Goal: Information Seeking & Learning: Check status

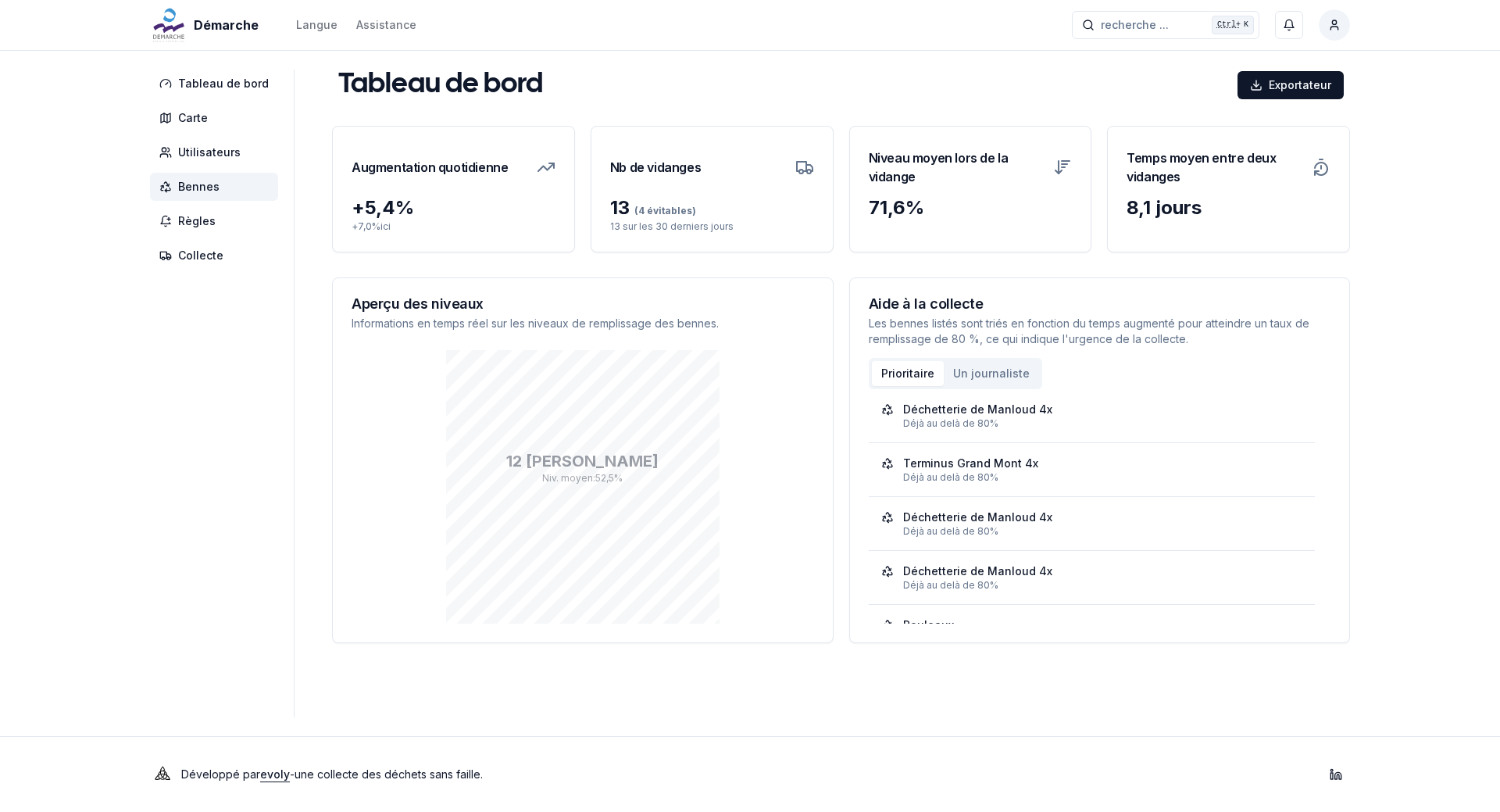
click at [197, 188] on font "Bennes" at bounding box center [198, 186] width 42 height 14
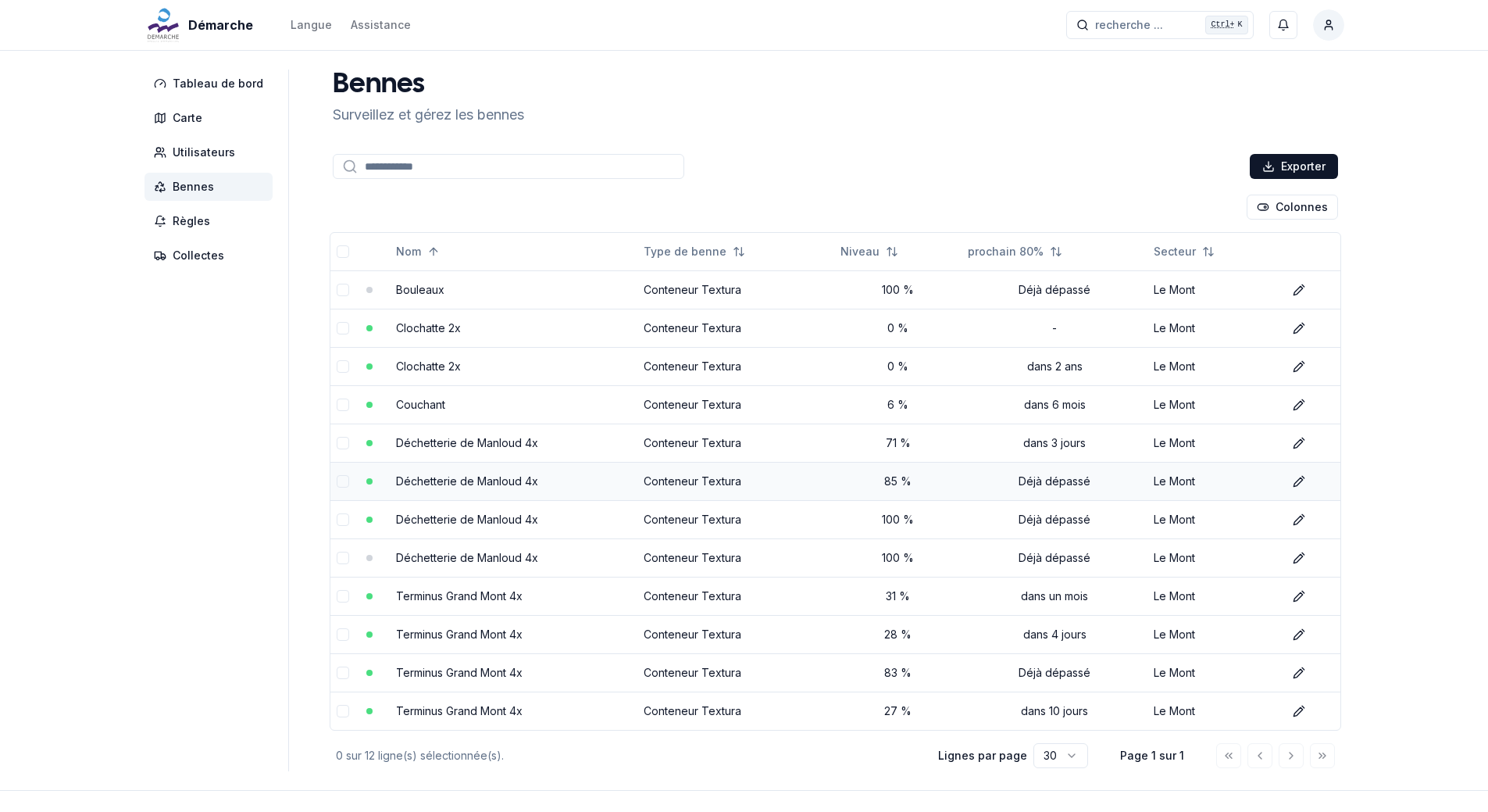
click at [483, 480] on link "Déchetterie de Manloud 4x" at bounding box center [467, 481] width 142 height 14
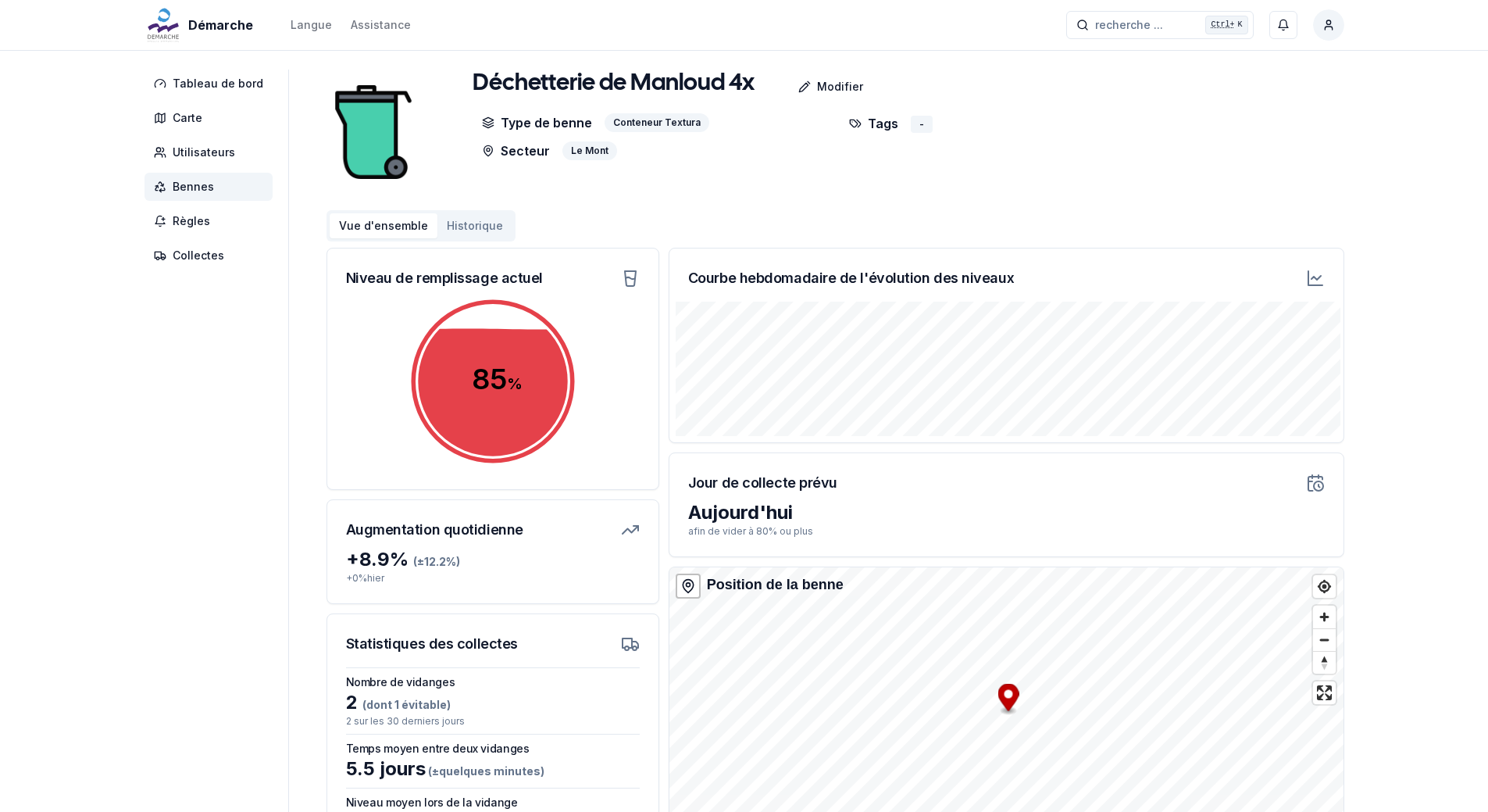
click at [214, 192] on span "Bennes" at bounding box center [209, 186] width 128 height 28
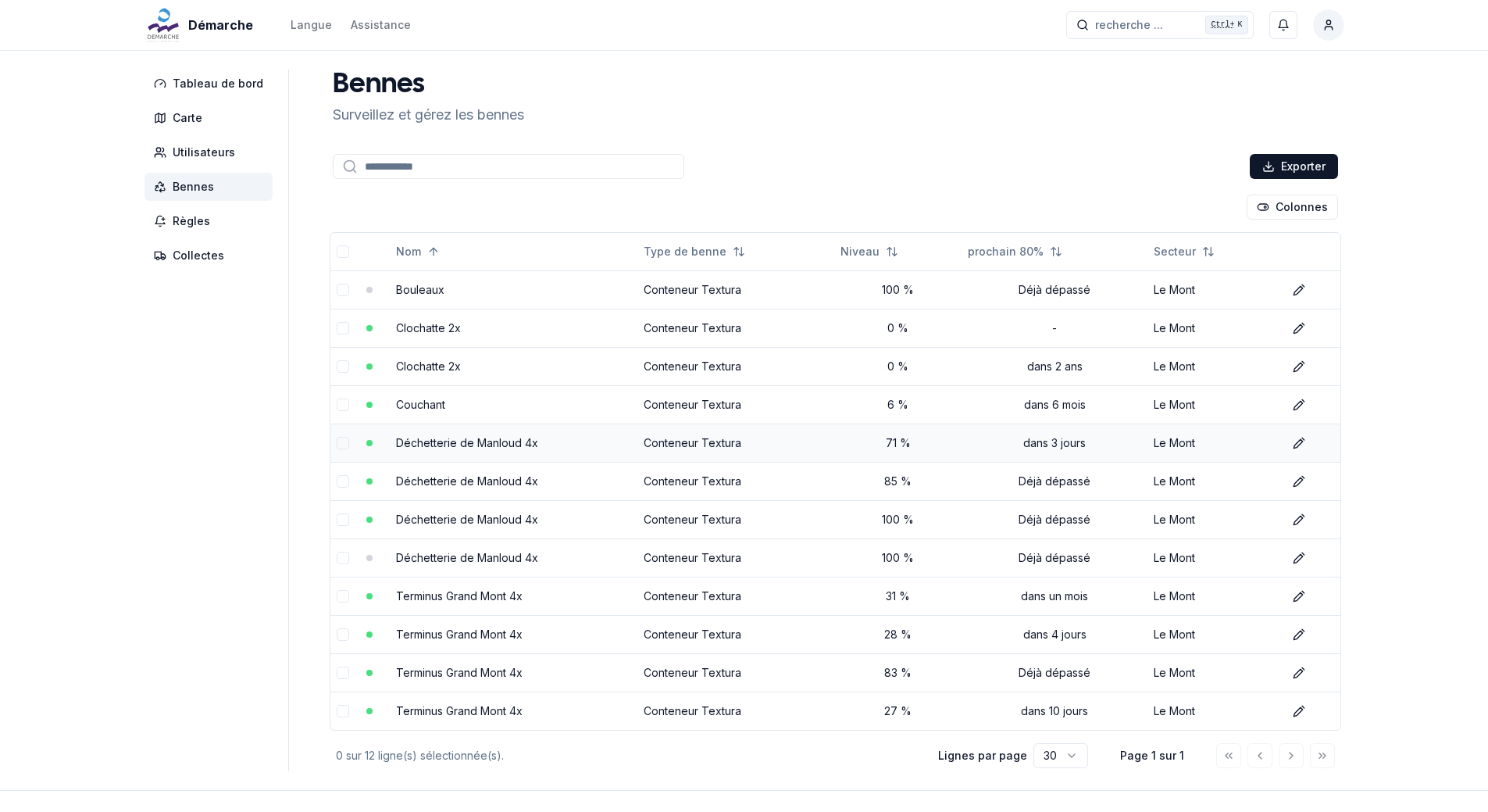
click at [476, 433] on td "Déchetterie de Manloud 4x" at bounding box center [513, 442] width 247 height 38
click at [470, 442] on link "Déchetterie de Manloud 4x" at bounding box center [467, 443] width 142 height 14
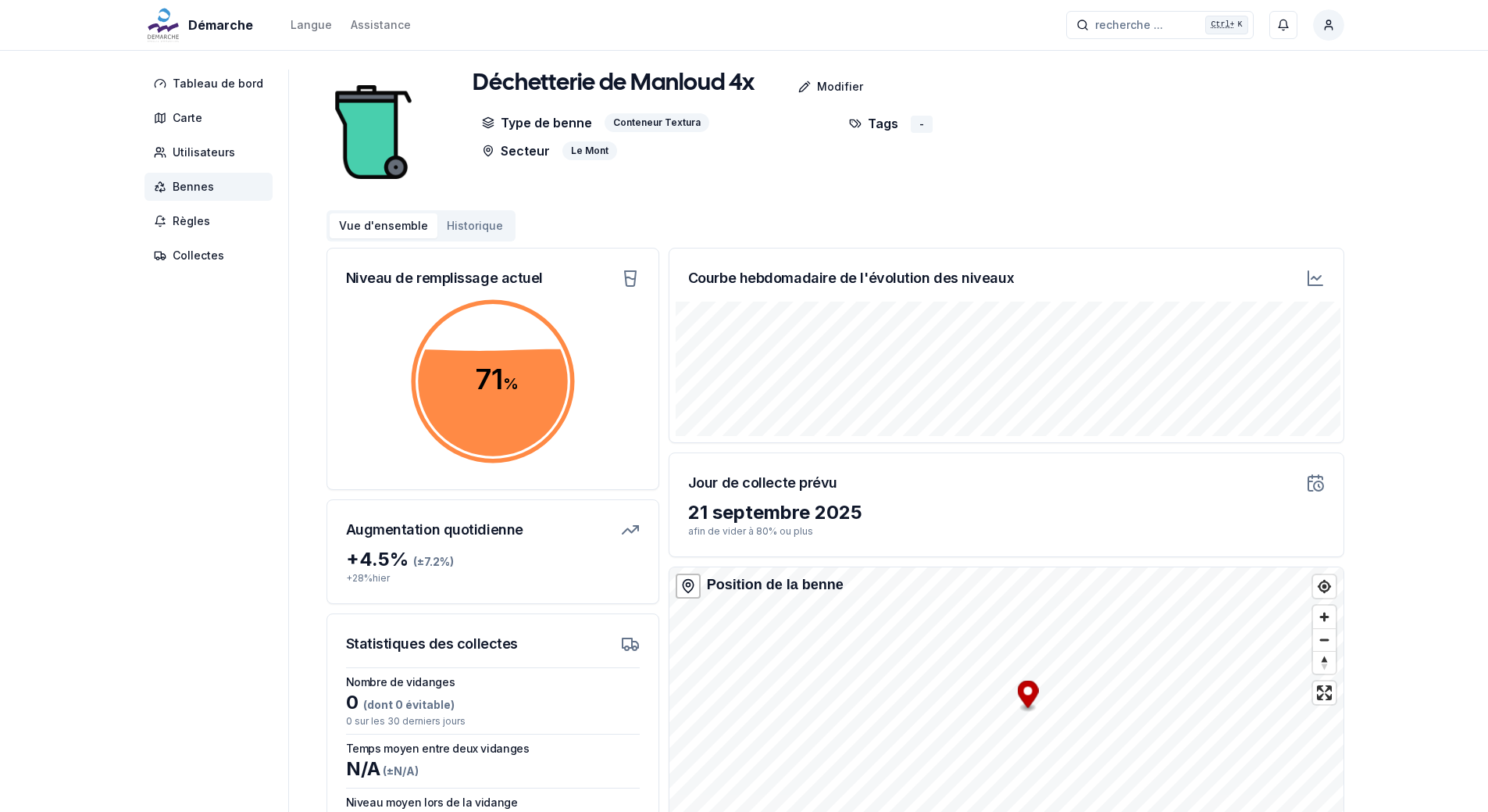
click at [457, 227] on button "Historique" at bounding box center [474, 226] width 75 height 25
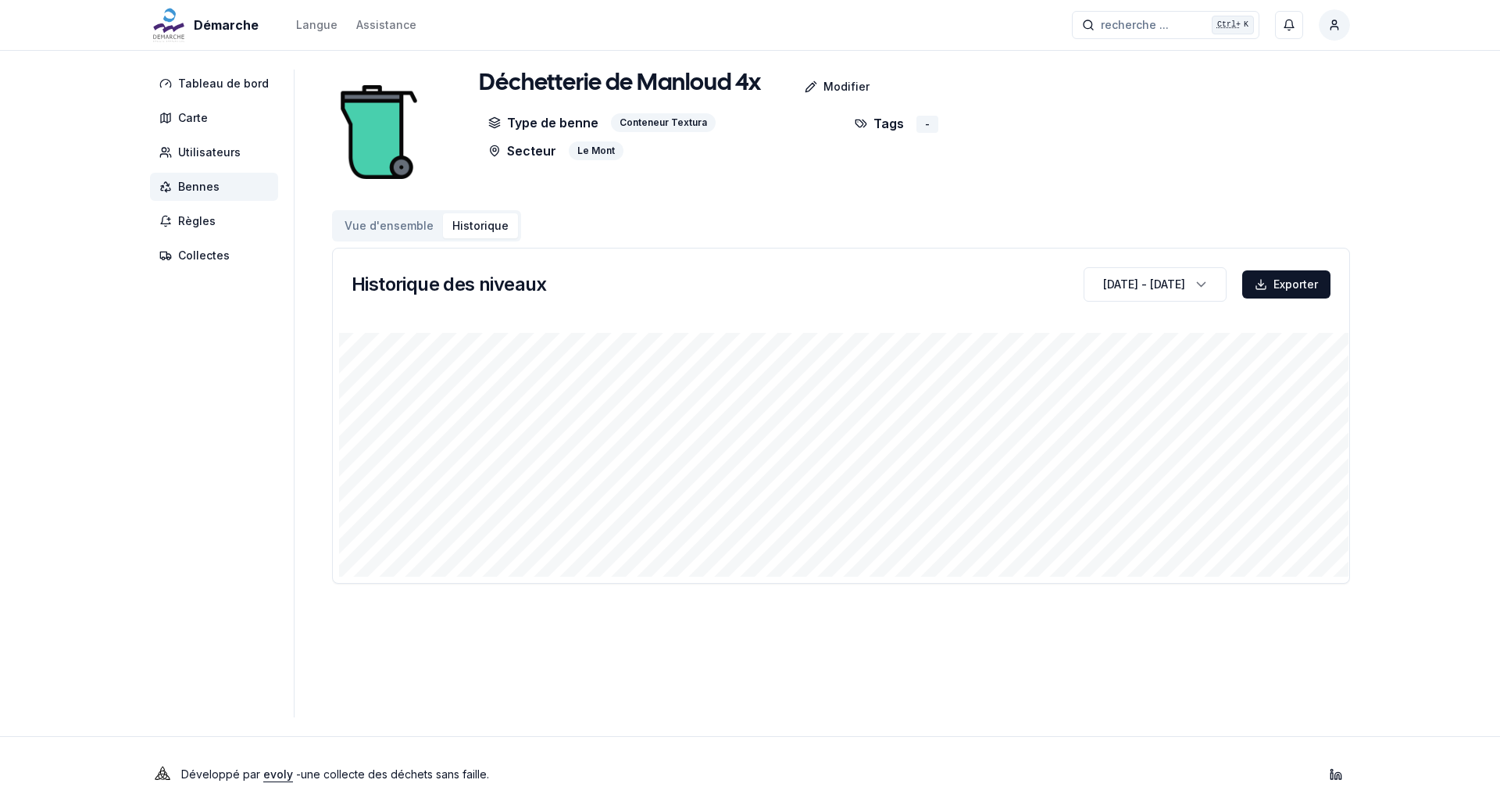
click at [196, 186] on span "Bennes" at bounding box center [198, 186] width 42 height 16
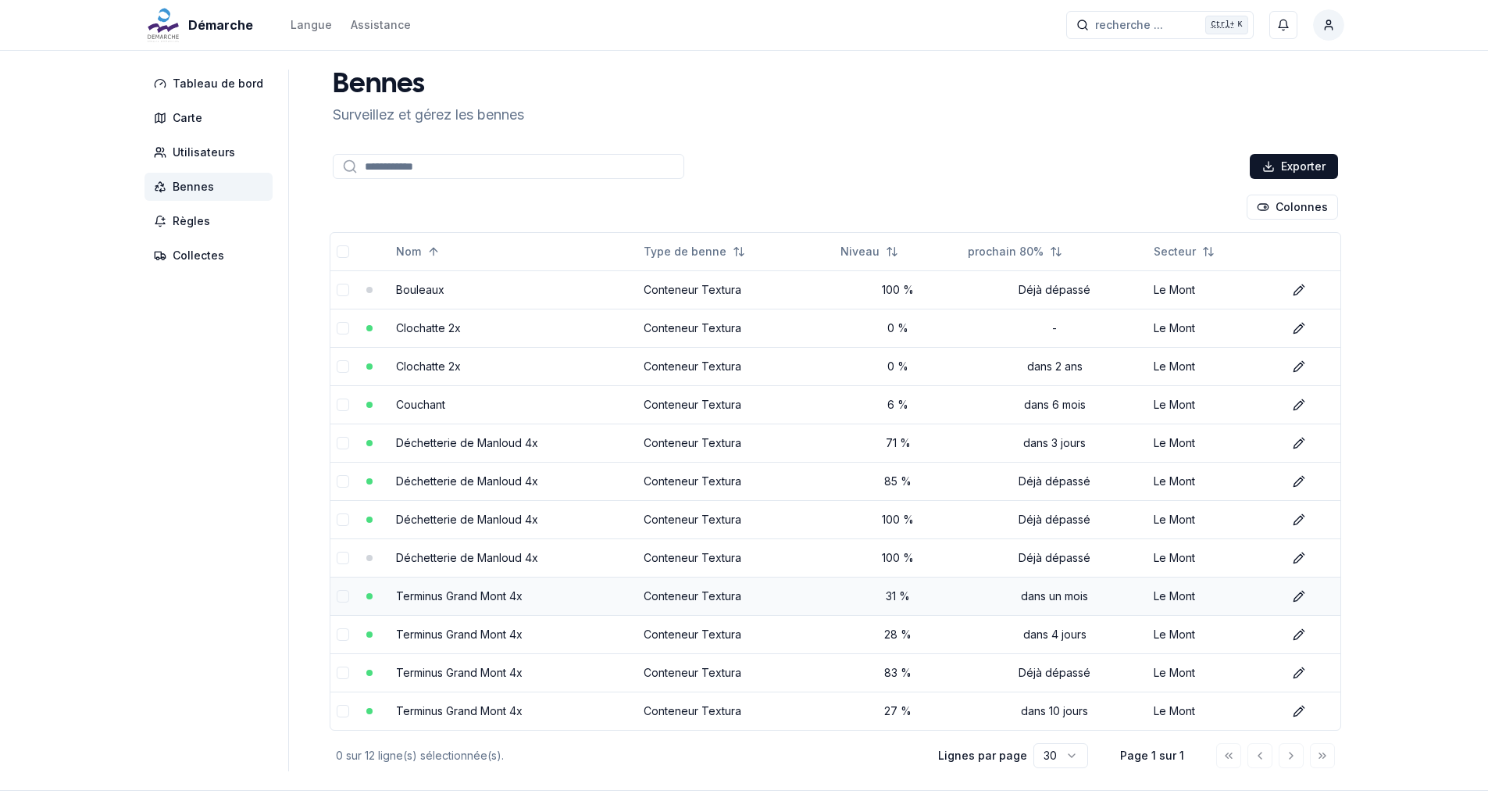
click at [480, 591] on link "Terminus Grand Mont 4x" at bounding box center [459, 595] width 126 height 14
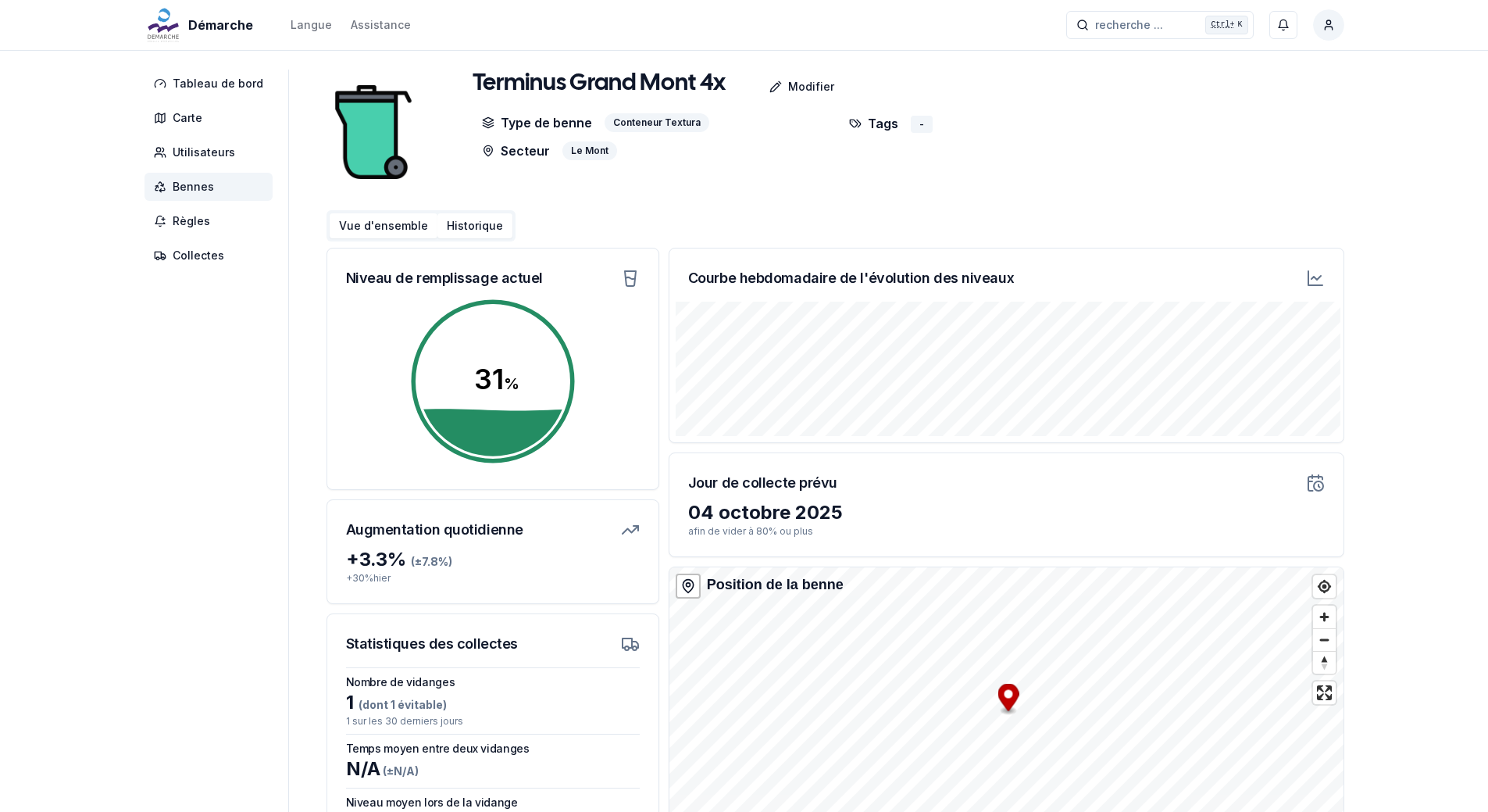
click at [468, 225] on button "Historique" at bounding box center [474, 226] width 75 height 25
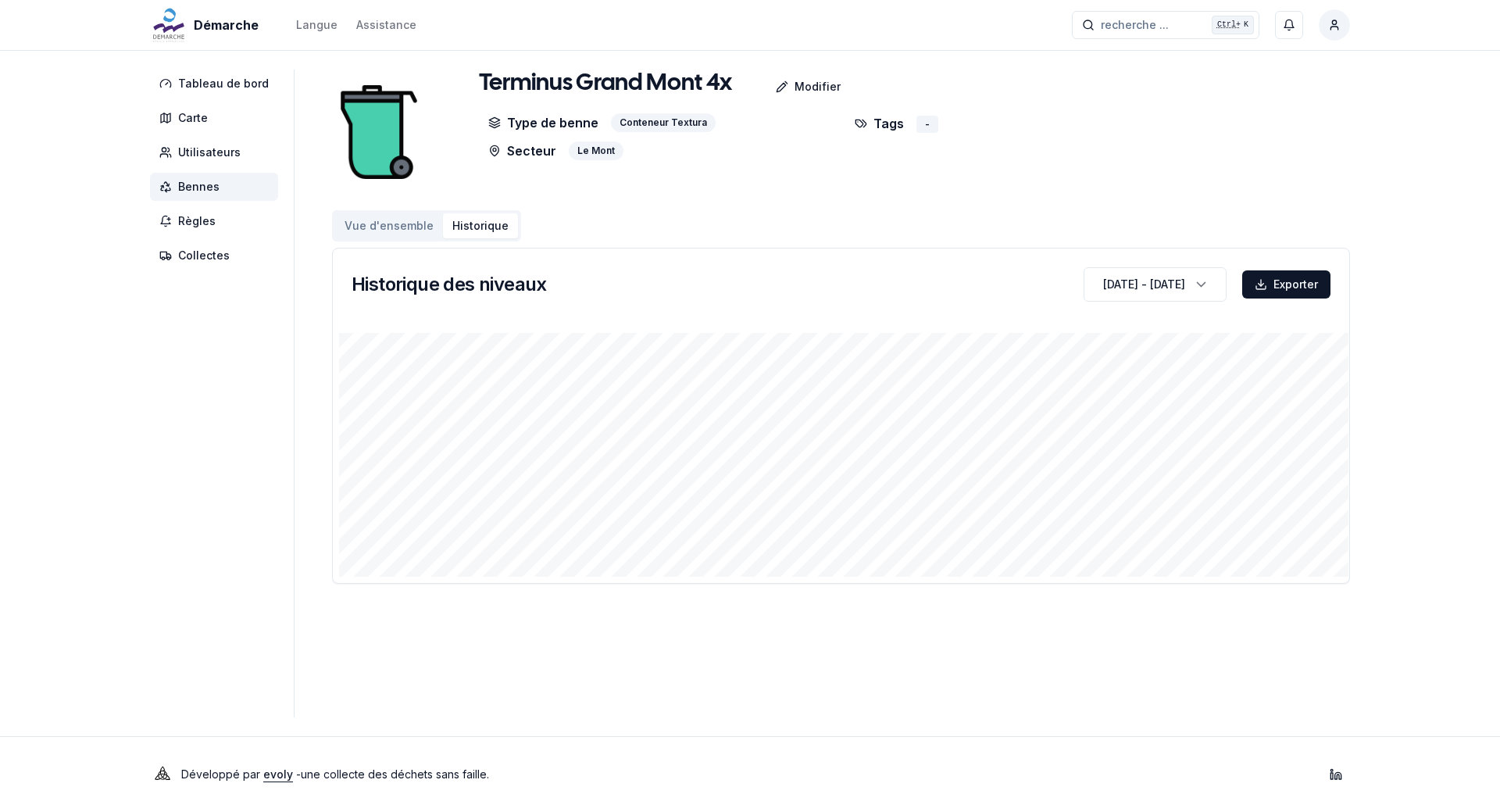
click at [189, 184] on span "Bennes" at bounding box center [198, 186] width 42 height 16
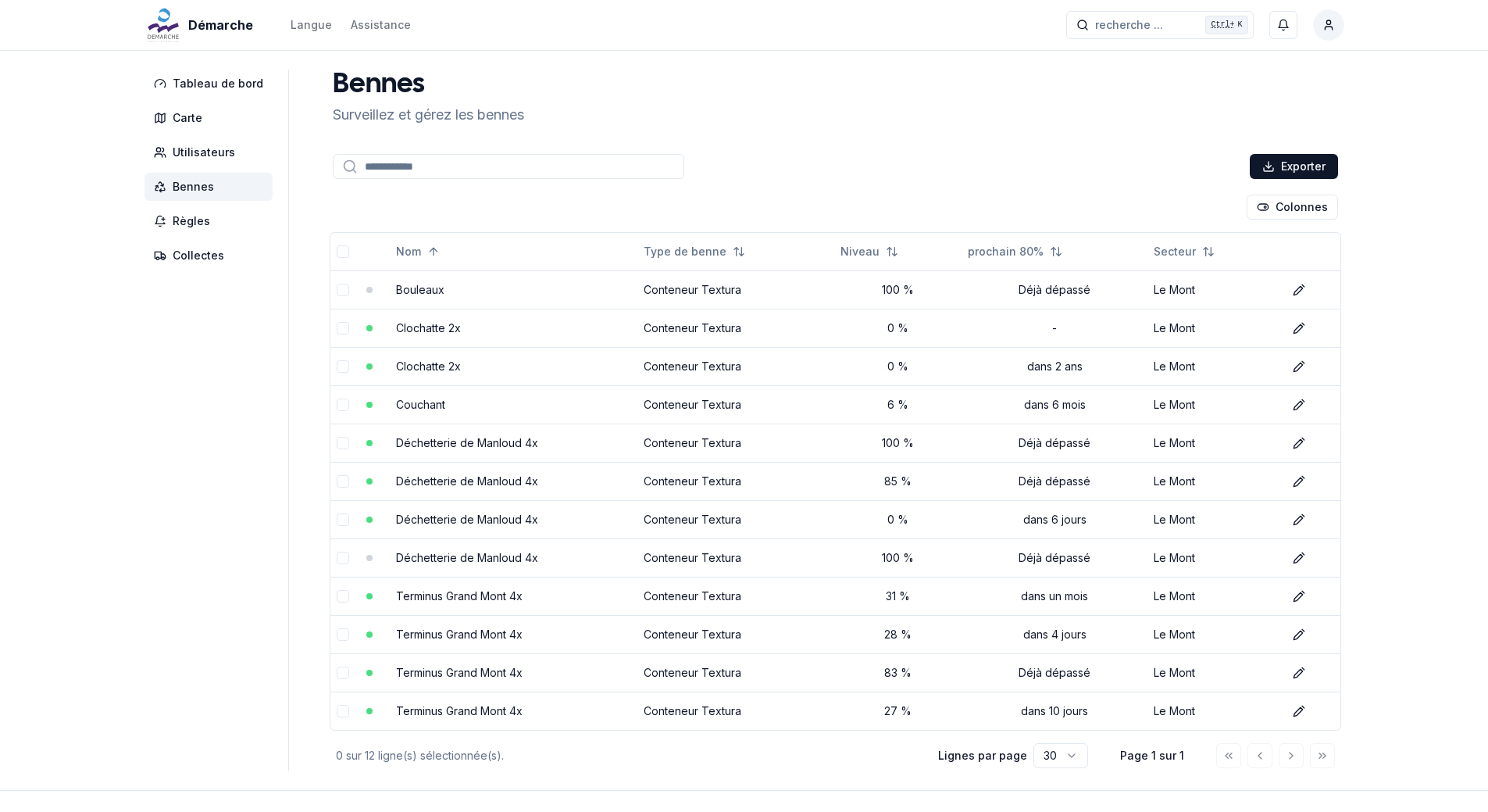
click at [761, 180] on div "Exporter" at bounding box center [835, 166] width 1012 height 31
